Goal: Task Accomplishment & Management: Use online tool/utility

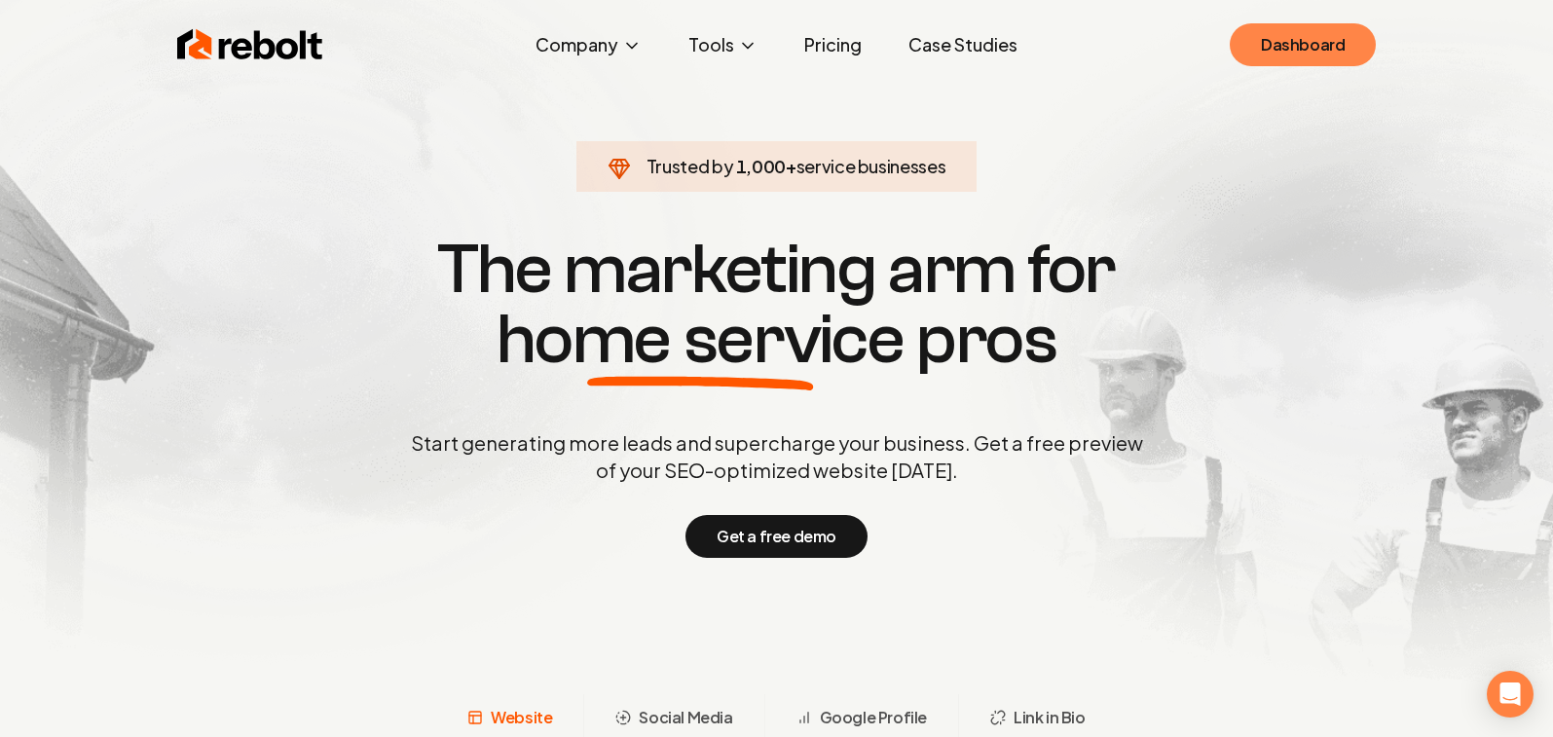
click at [1325, 42] on link "Dashboard" at bounding box center [1303, 44] width 146 height 43
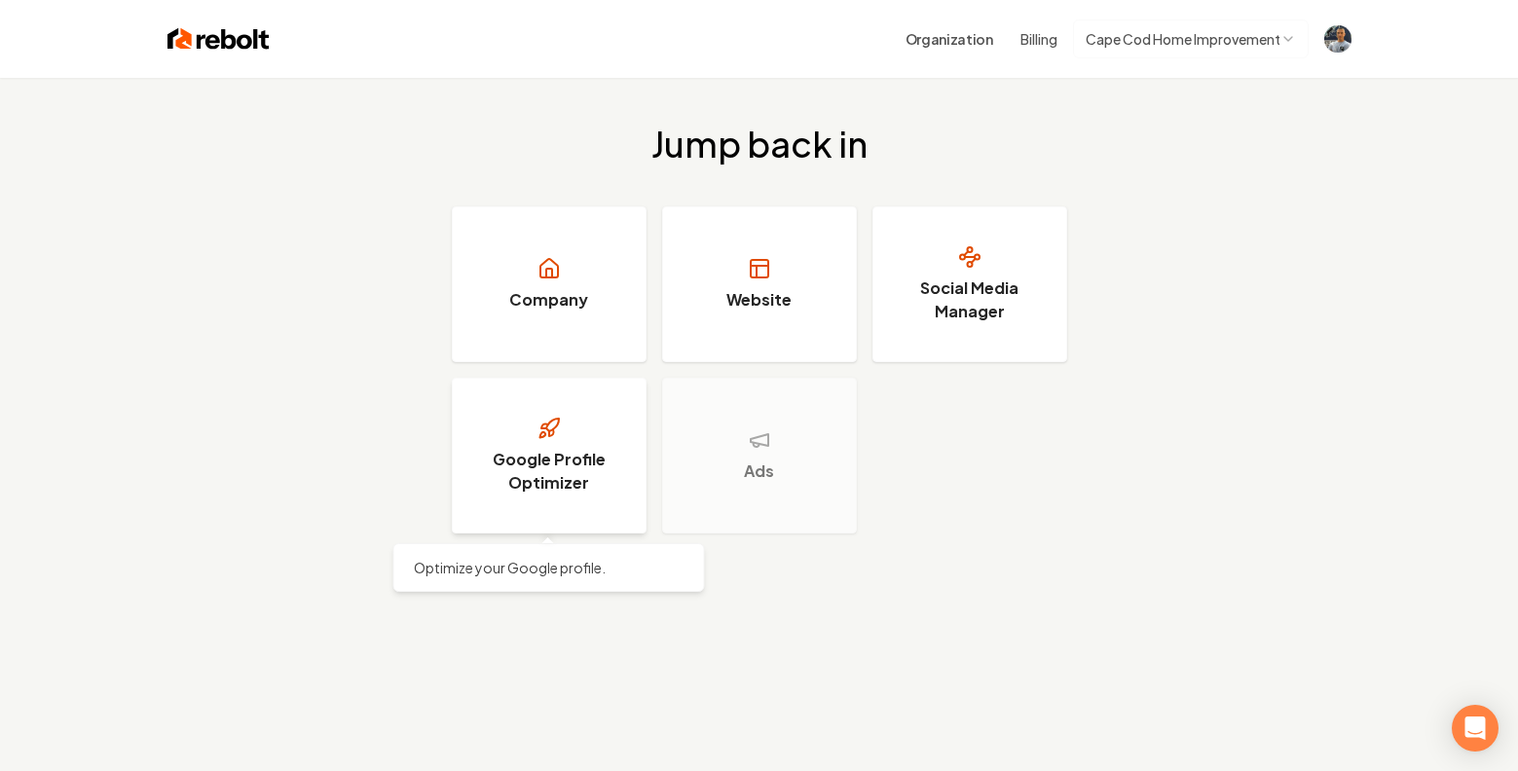
click at [556, 473] on h3 "Google Profile Optimizer" at bounding box center [549, 471] width 146 height 47
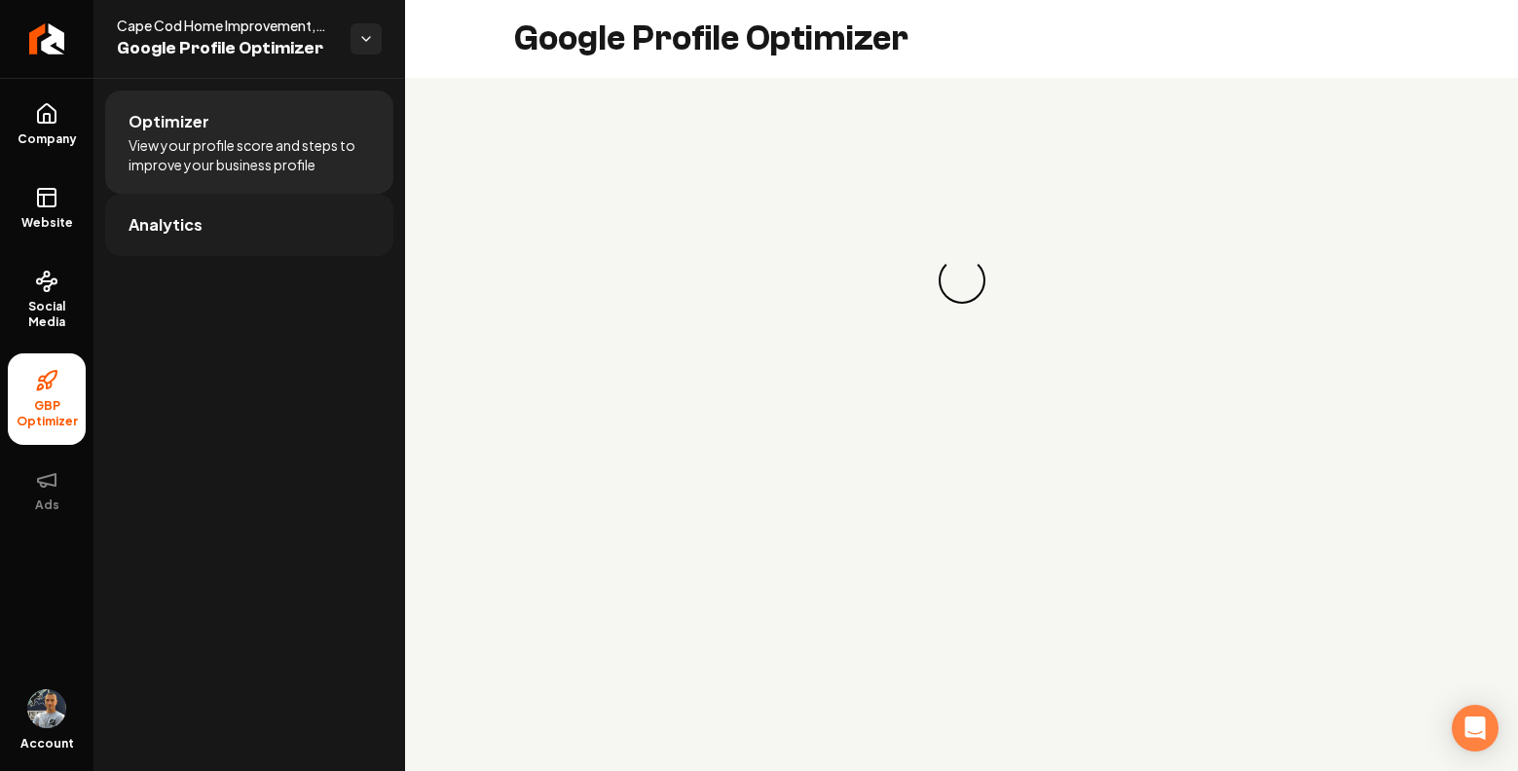
click at [171, 218] on span "Analytics" at bounding box center [166, 224] width 74 height 23
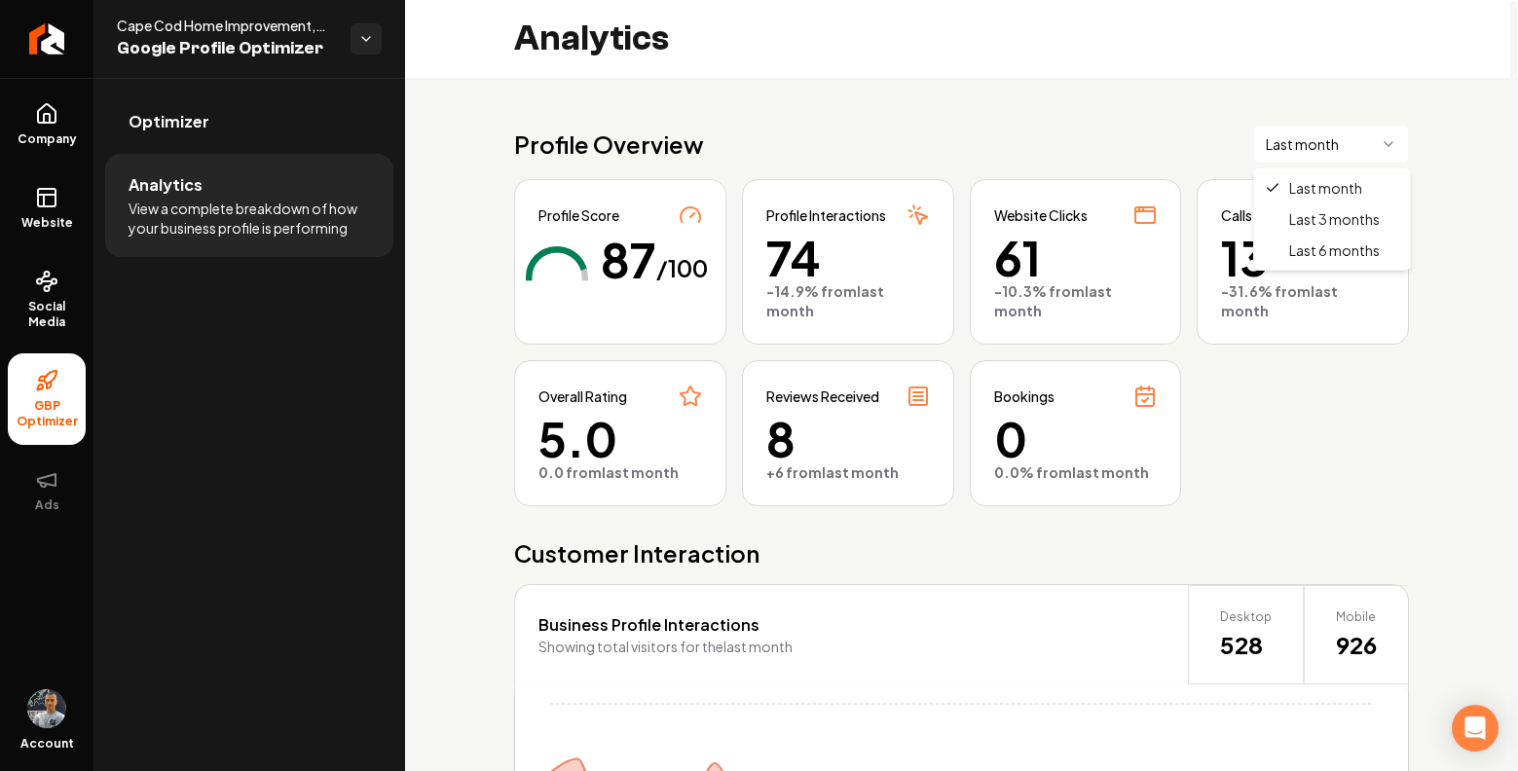
click at [1381, 144] on html "Company Website Social Media GBP Optimizer Ads Account Cape Cod Home Improvemen…" at bounding box center [759, 385] width 1518 height 771
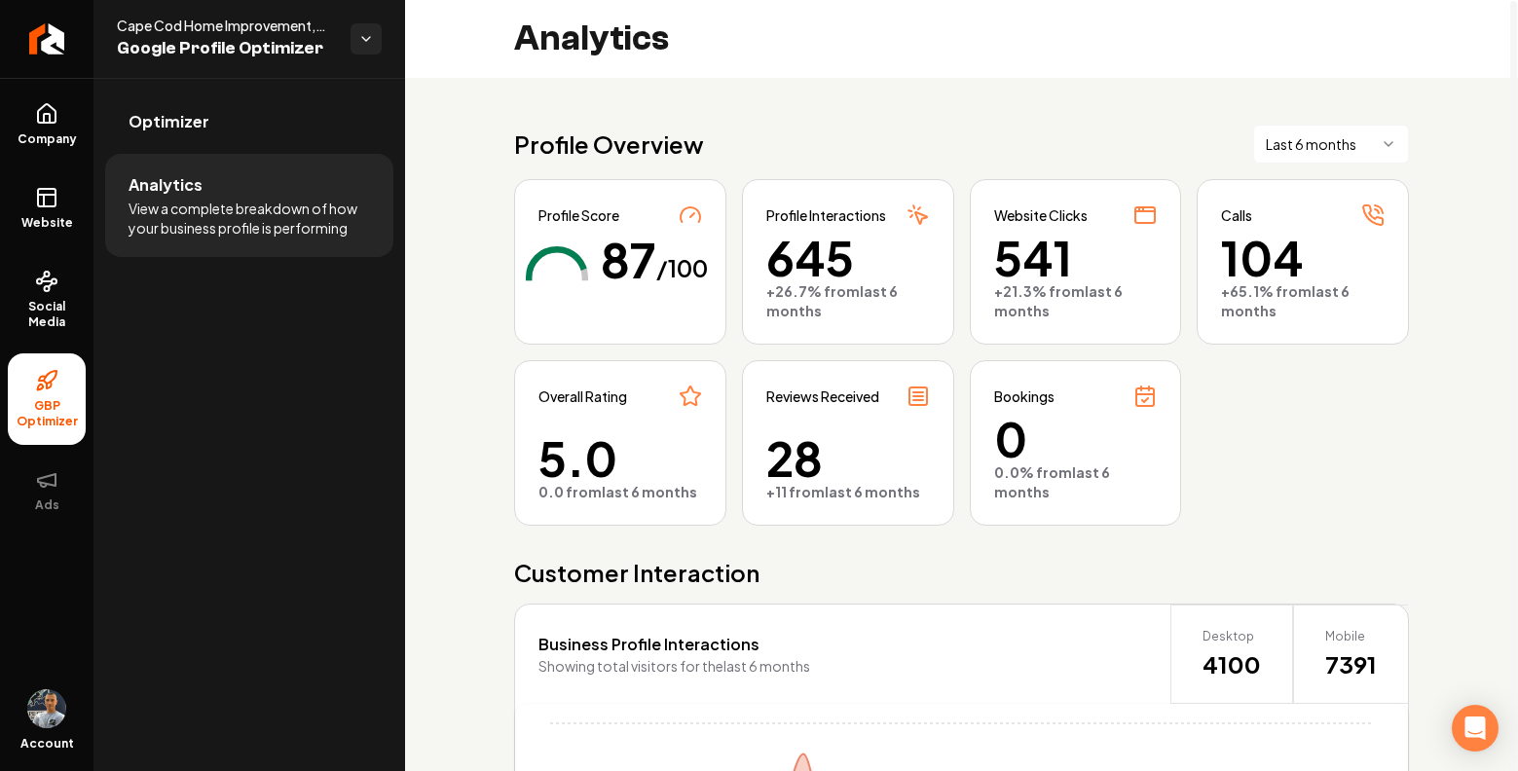
click at [689, 215] on icon "Main content area" at bounding box center [690, 214] width 23 height 23
click at [1354, 135] on html "Company Website Social Media GBP Optimizer Ads Account Cape Cod Home Improvemen…" at bounding box center [759, 385] width 1518 height 771
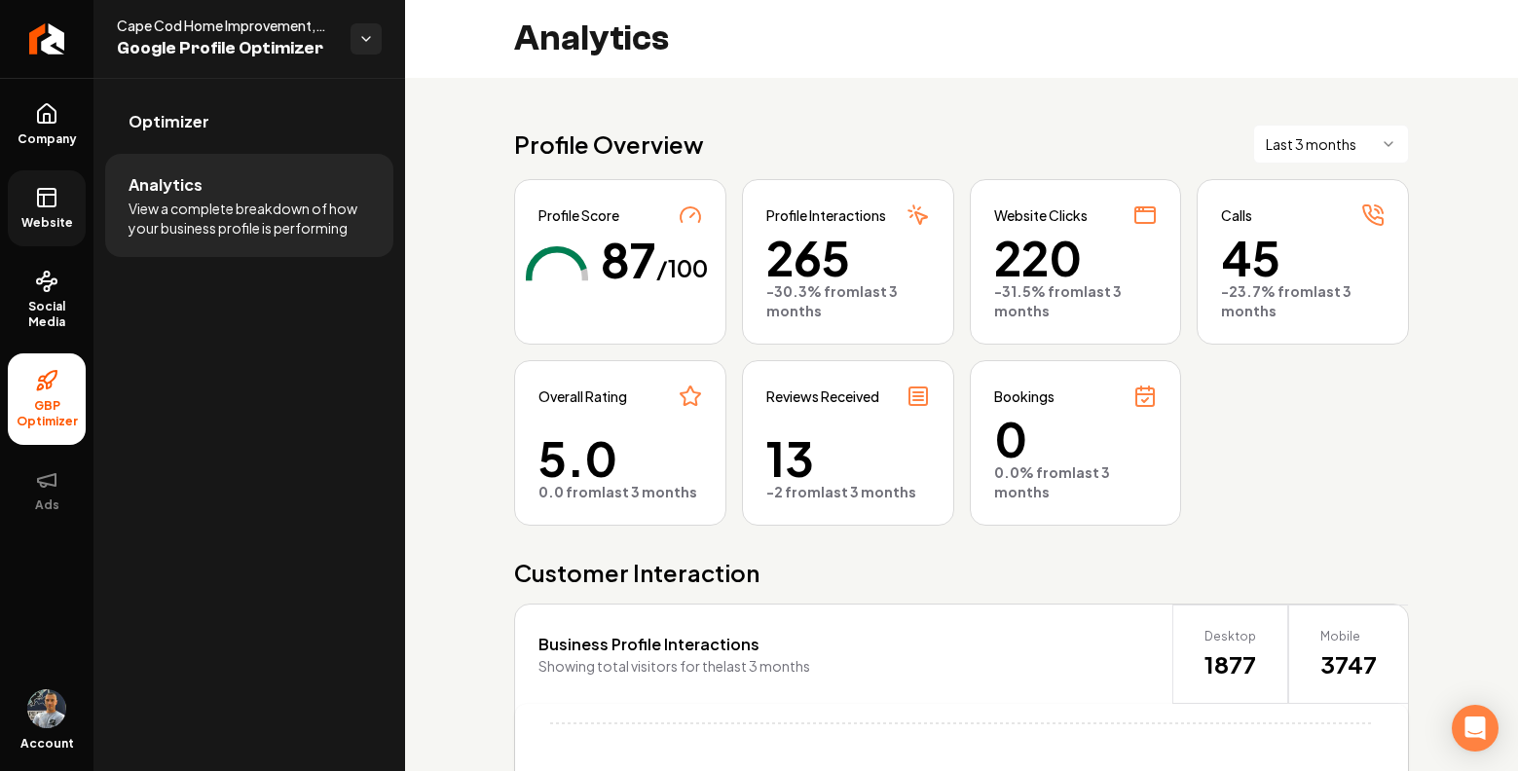
click at [45, 210] on link "Website" at bounding box center [47, 208] width 78 height 76
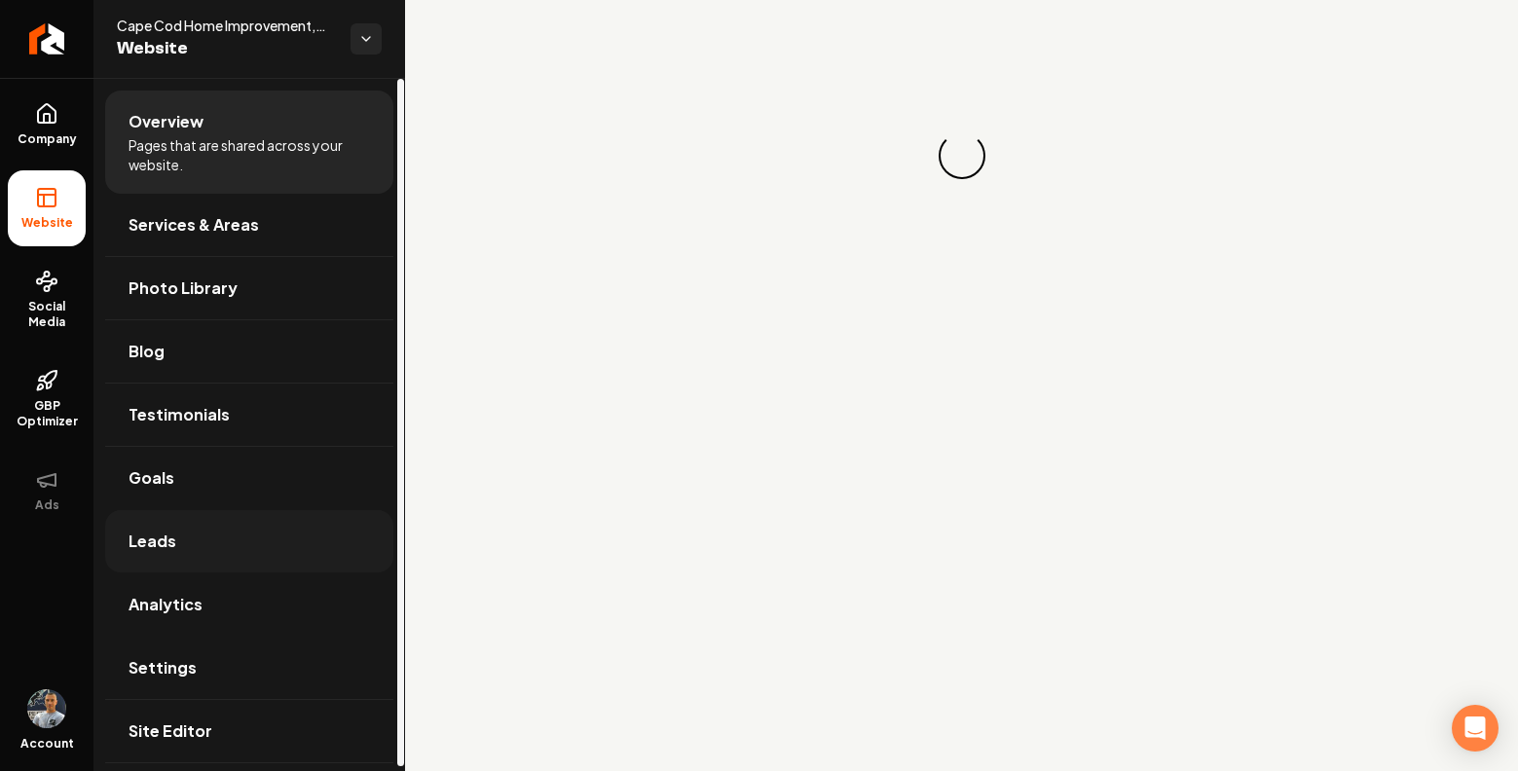
click at [173, 539] on span "Leads" at bounding box center [153, 541] width 48 height 23
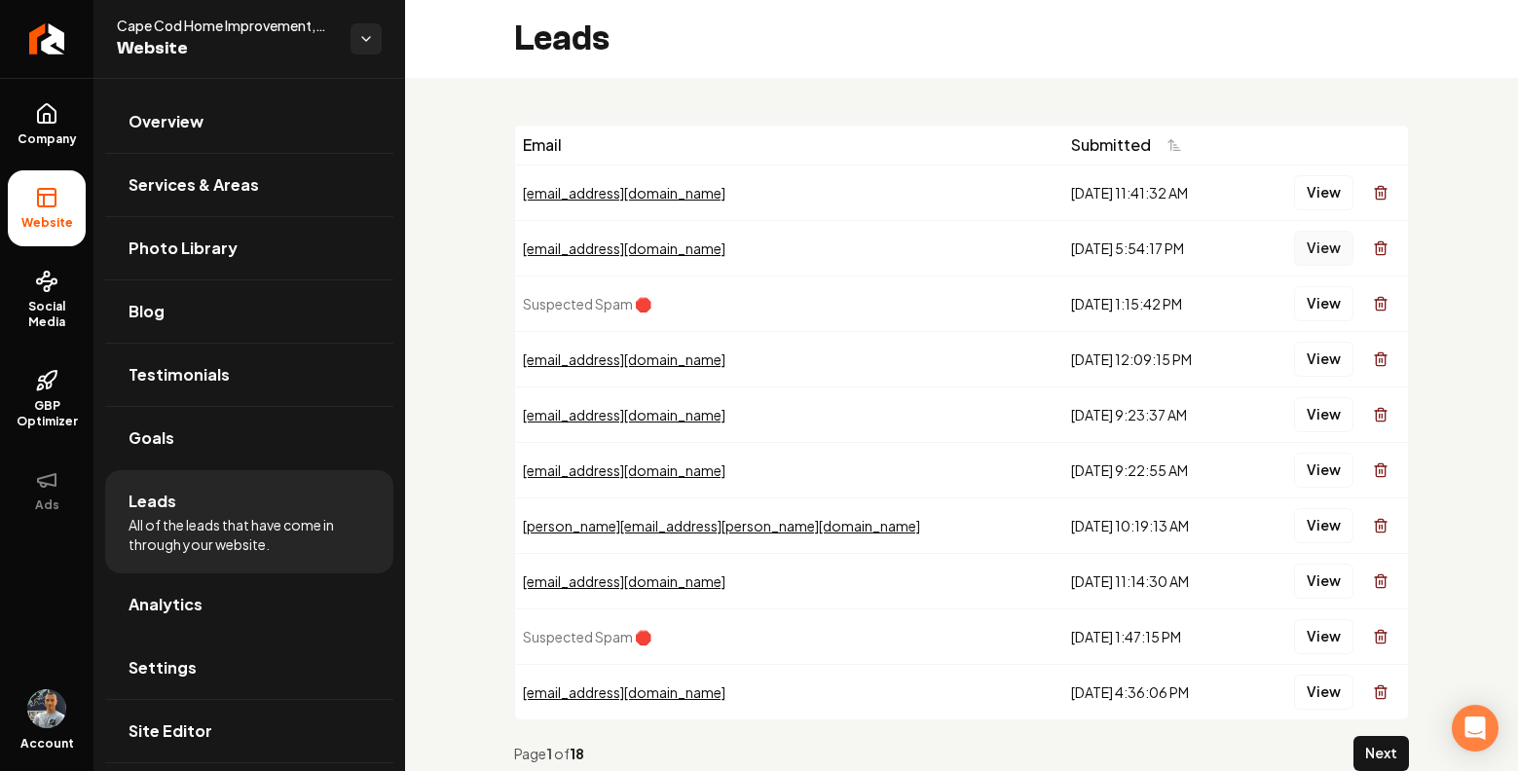
click at [1323, 250] on button "View" at bounding box center [1323, 248] width 59 height 35
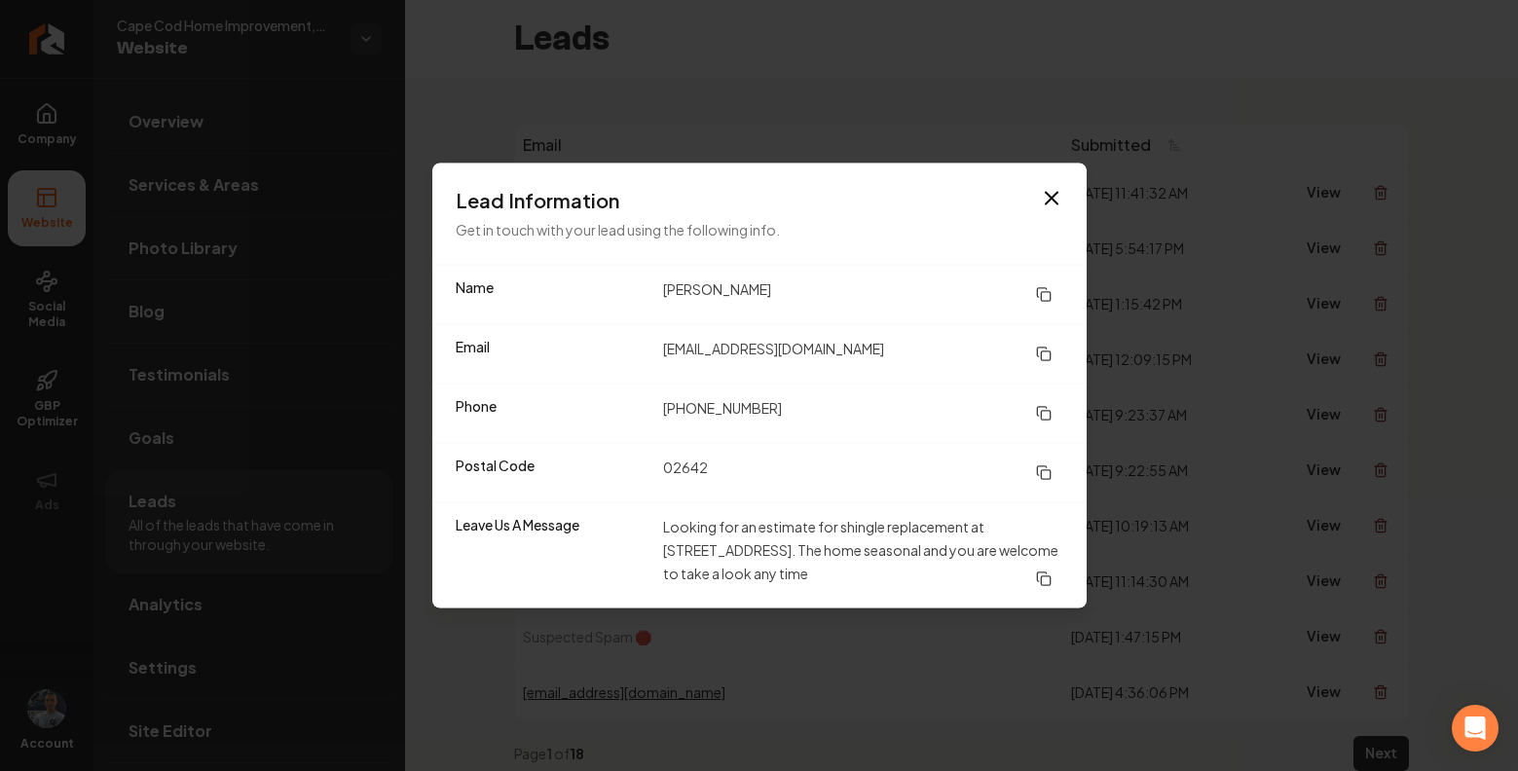
drag, startPoint x: 1055, startPoint y: 198, endPoint x: 1122, endPoint y: 223, distance: 70.9
click at [1055, 198] on icon "button" at bounding box center [1051, 198] width 23 height 23
